Goal: Task Accomplishment & Management: Manage account settings

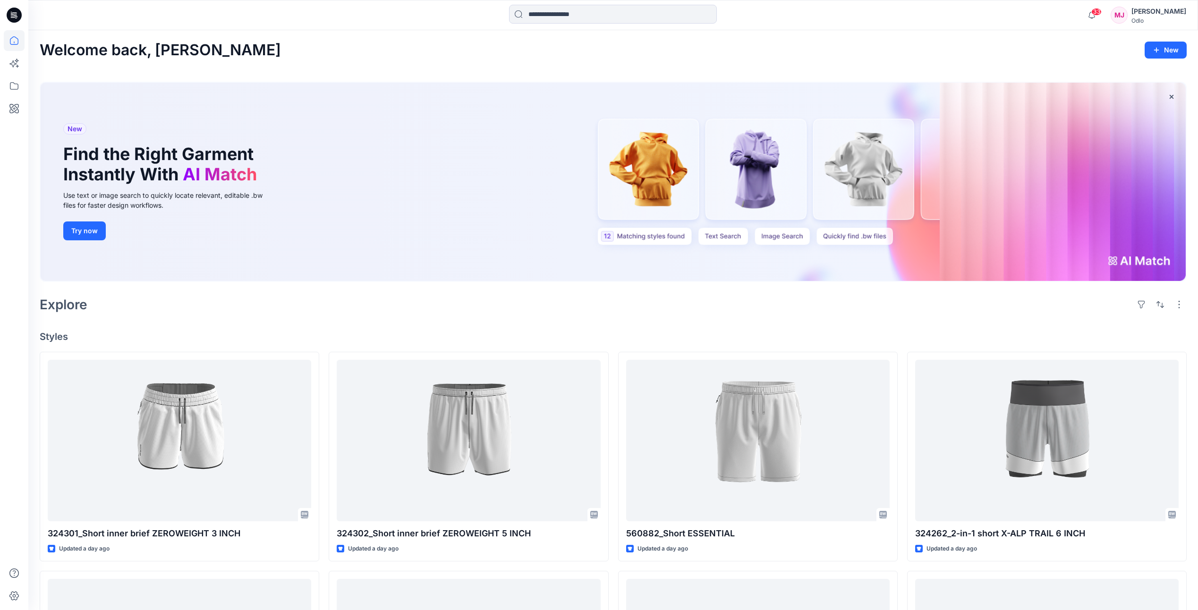
click at [1128, 13] on div "MJ" at bounding box center [1119, 15] width 17 height 17
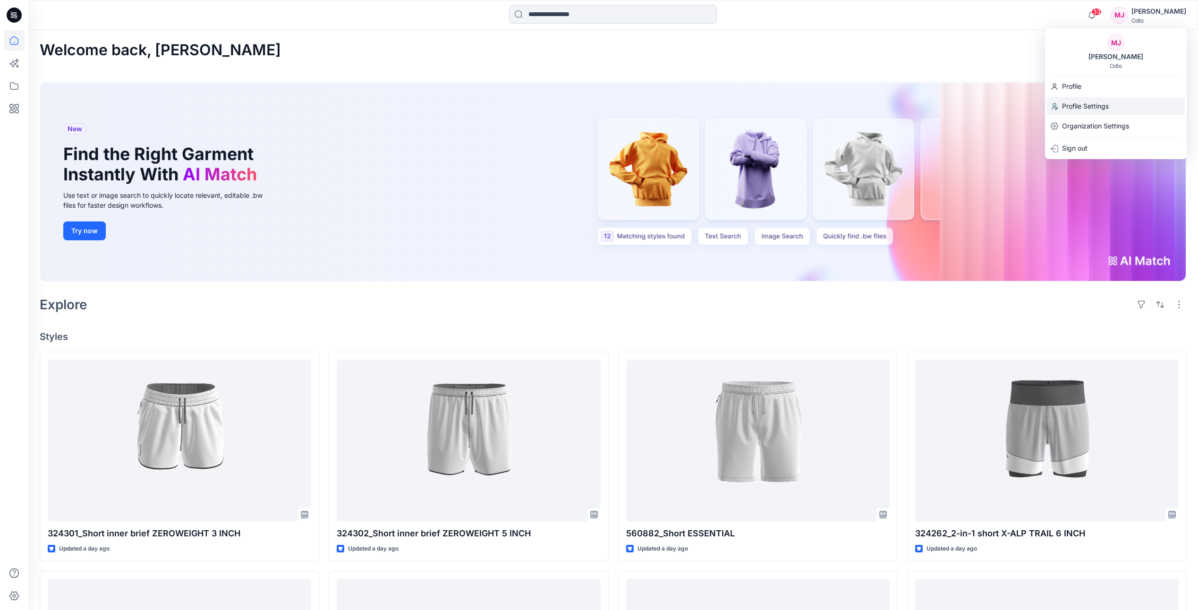
click at [1080, 106] on p "Profile Settings" at bounding box center [1085, 106] width 47 height 18
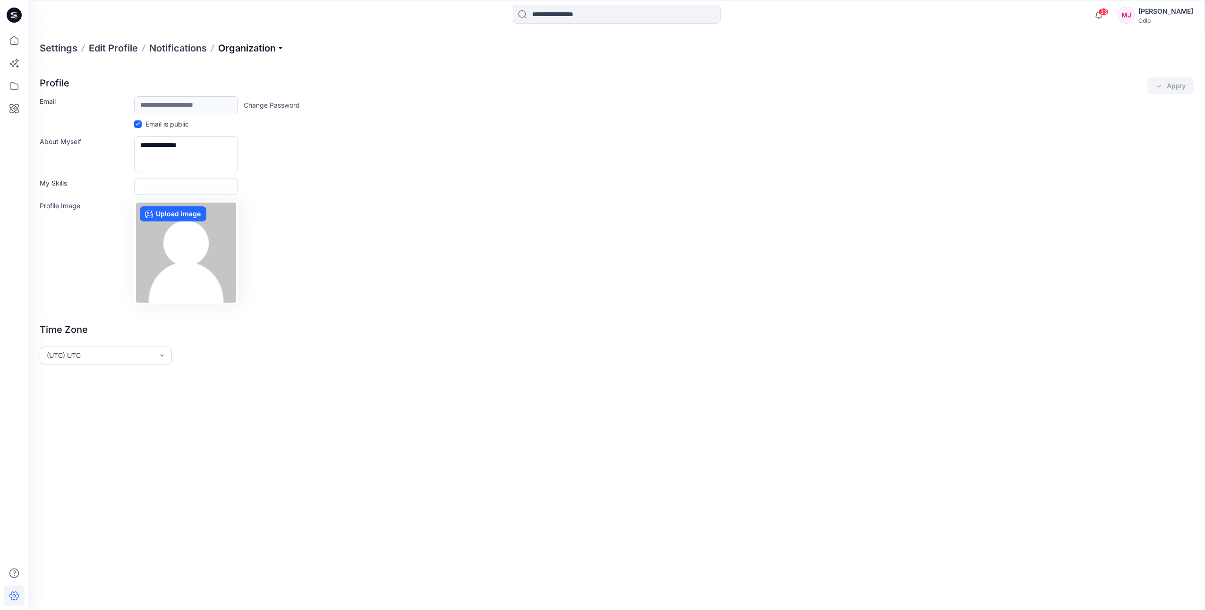
click at [270, 53] on p "Organization" at bounding box center [251, 48] width 66 height 13
click at [223, 73] on link "Invite/Edit Users" at bounding box center [253, 69] width 138 height 19
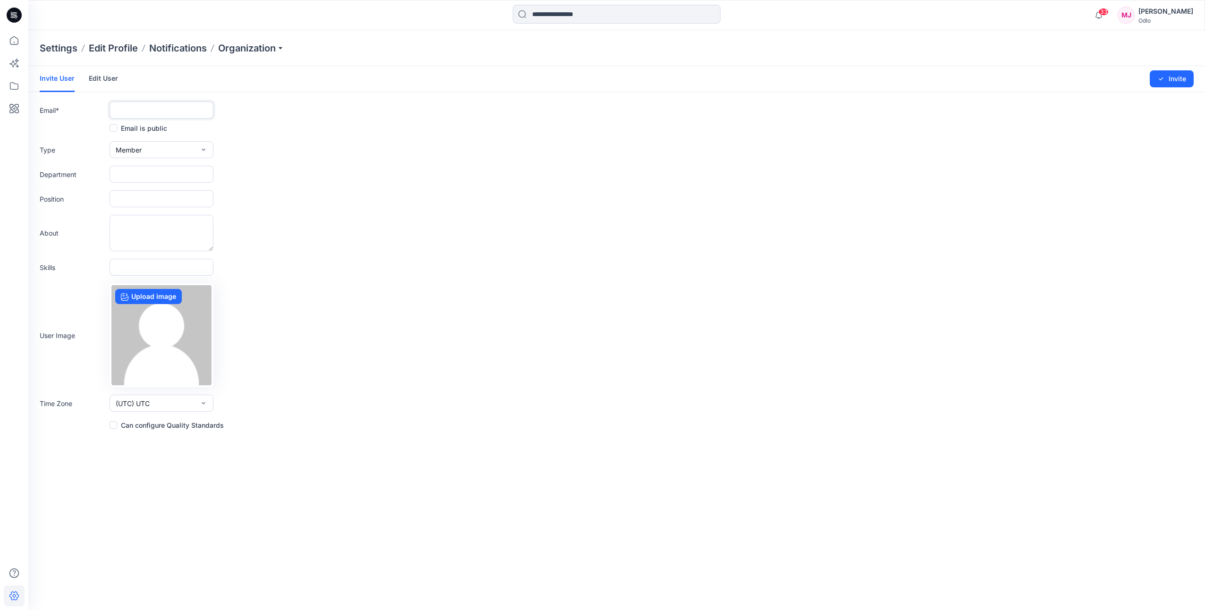
click at [185, 107] on input "text" at bounding box center [162, 110] width 104 height 17
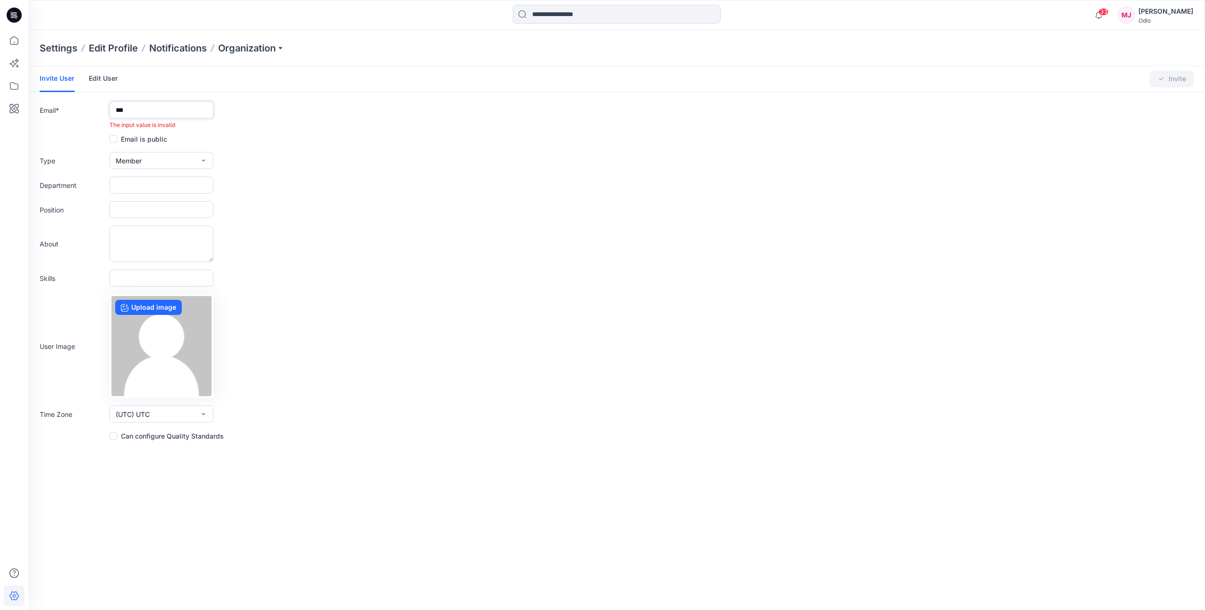
type input "**********"
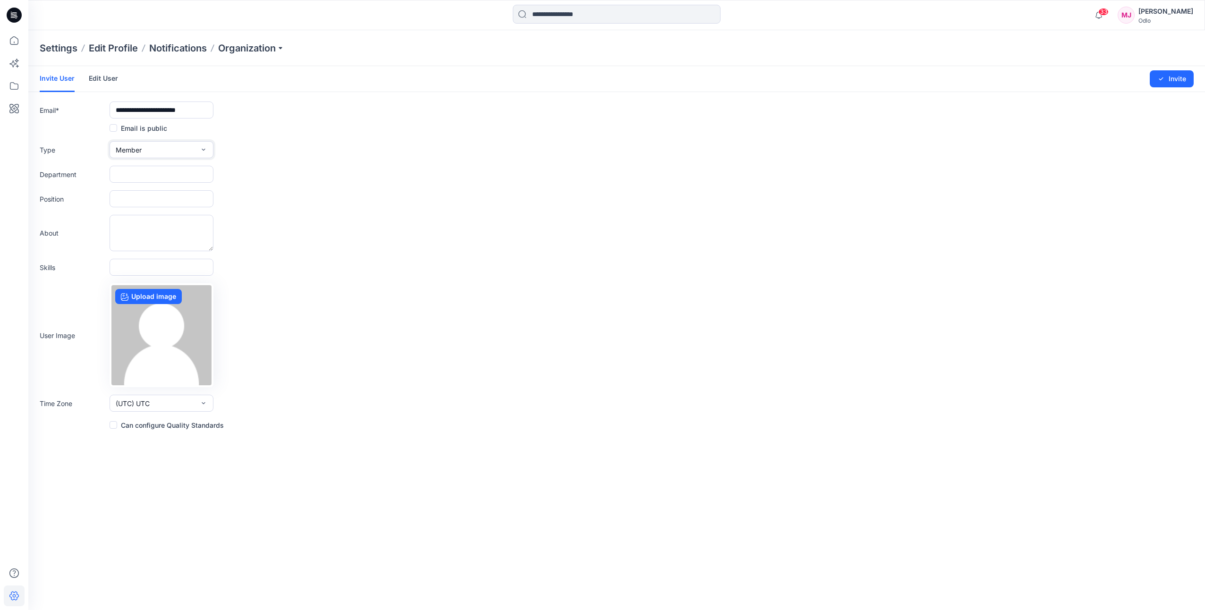
click at [205, 149] on icon "button" at bounding box center [203, 150] width 3 height 2
click at [183, 168] on button "External" at bounding box center [161, 171] width 100 height 19
click at [1179, 81] on button "Invite" at bounding box center [1172, 78] width 44 height 17
